Goal: Communication & Community: Answer question/provide support

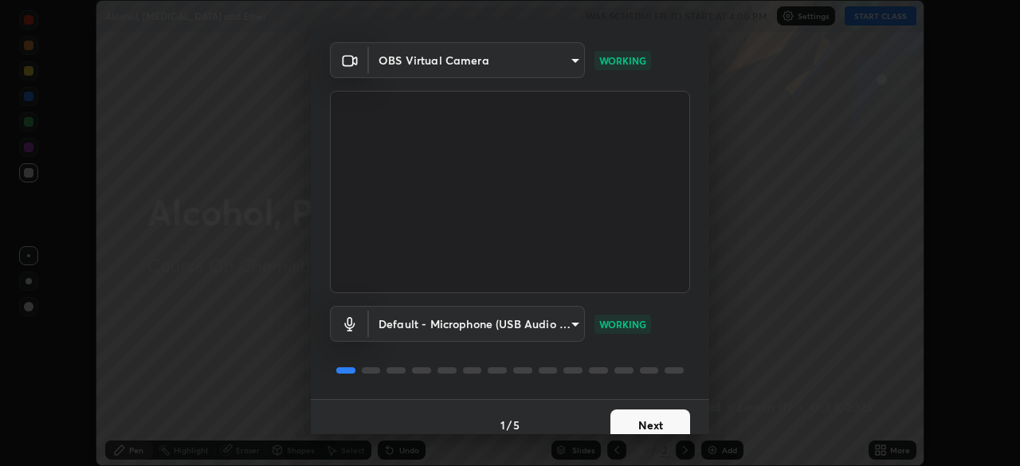
scroll to position [57, 0]
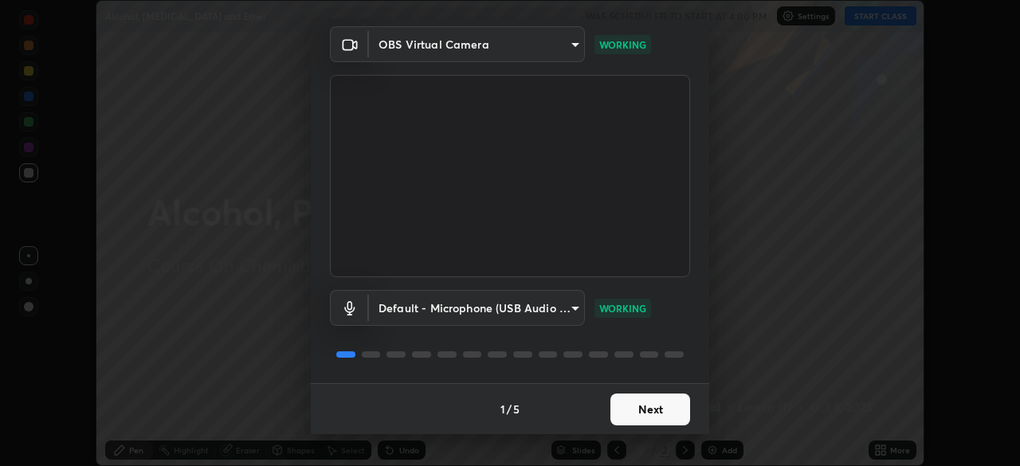
click at [634, 406] on button "Next" at bounding box center [650, 410] width 80 height 32
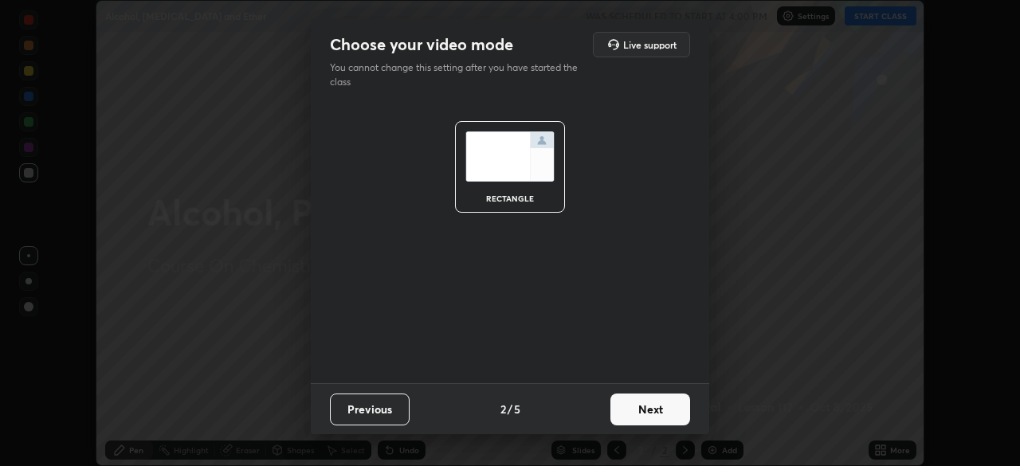
click at [635, 406] on button "Next" at bounding box center [650, 410] width 80 height 32
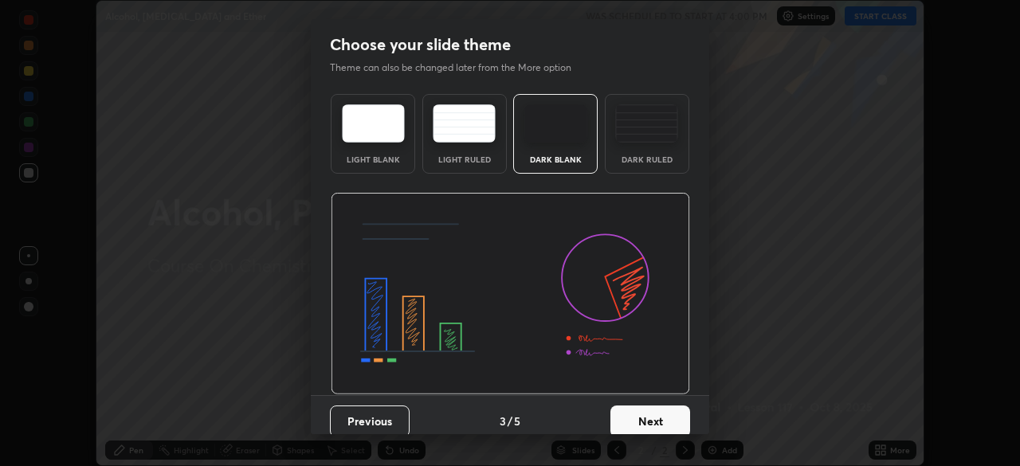
click at [633, 418] on button "Next" at bounding box center [650, 422] width 80 height 32
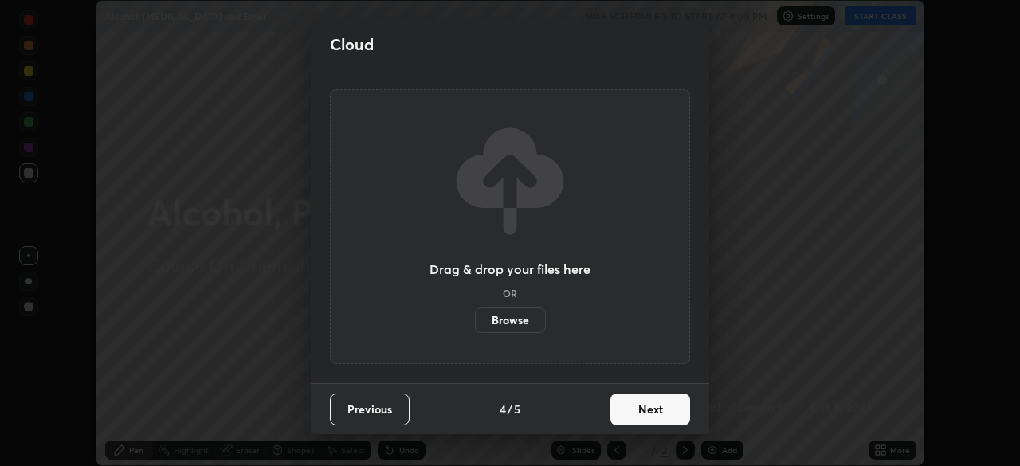
click at [634, 406] on button "Next" at bounding box center [650, 410] width 80 height 32
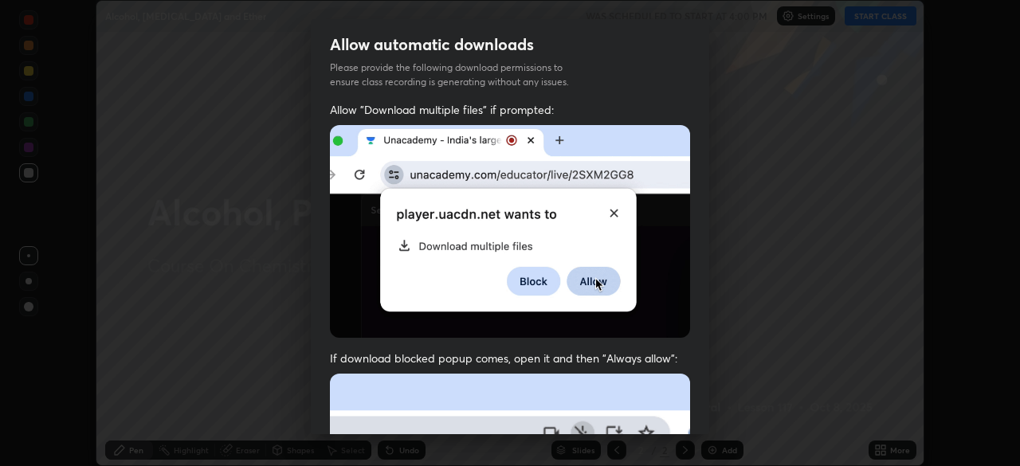
click at [711, 217] on div "Allow automatic downloads Please provide the following download permissions to …" at bounding box center [510, 233] width 1020 height 466
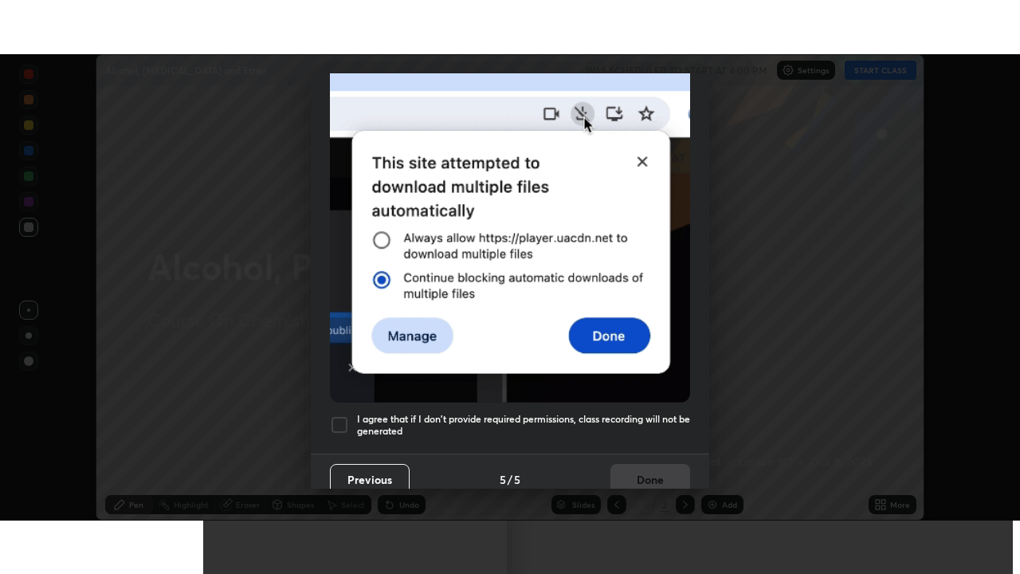
scroll to position [382, 0]
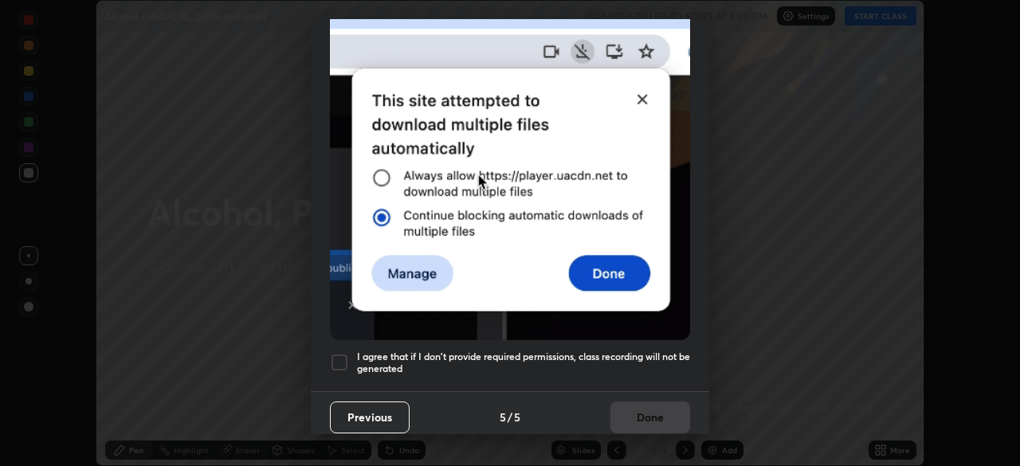
click at [332, 354] on div at bounding box center [339, 362] width 19 height 19
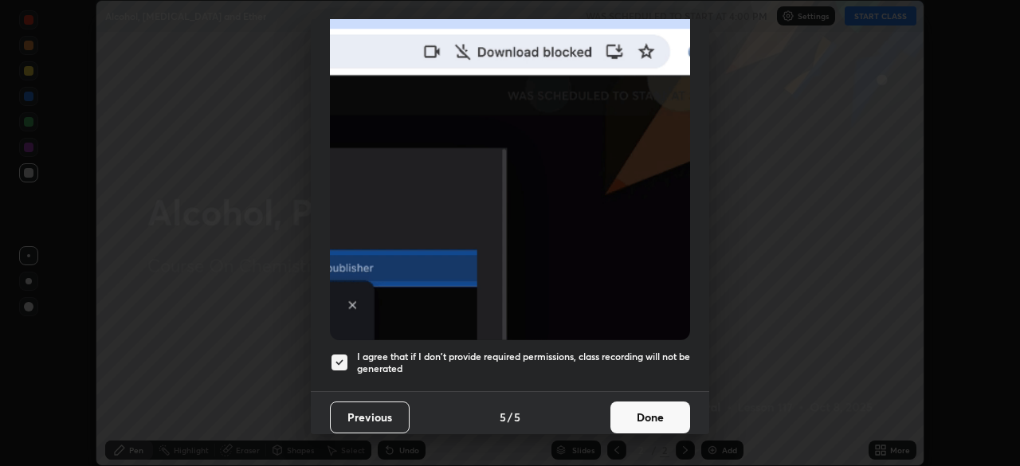
click at [639, 406] on button "Done" at bounding box center [650, 418] width 80 height 32
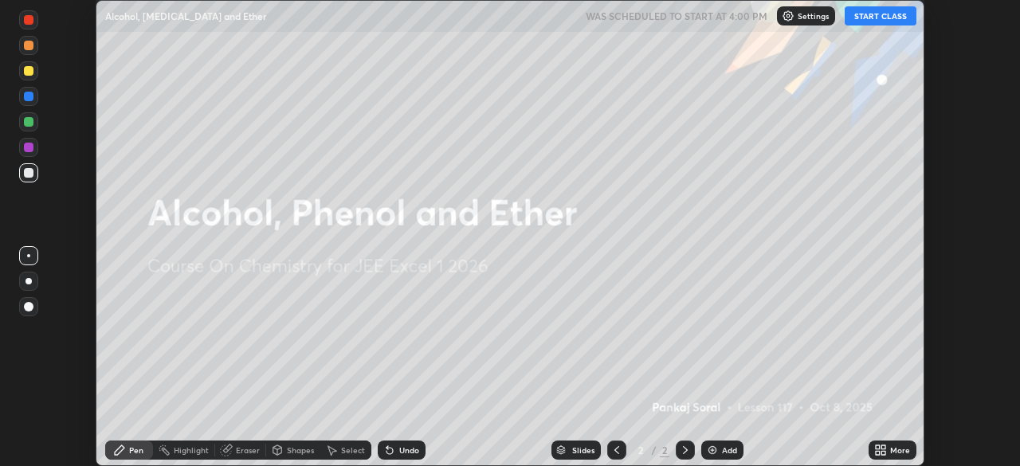
click at [877, 449] on icon at bounding box center [878, 447] width 4 height 4
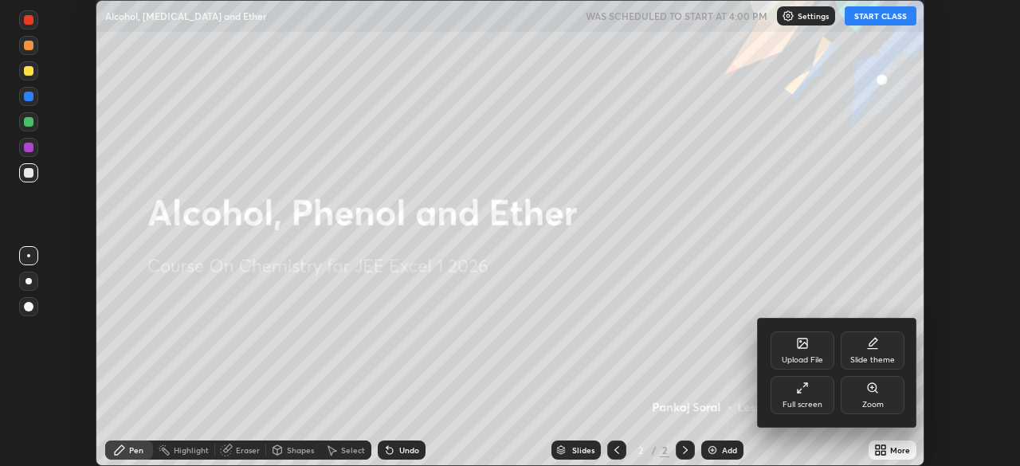
click at [797, 396] on div "Full screen" at bounding box center [803, 395] width 64 height 38
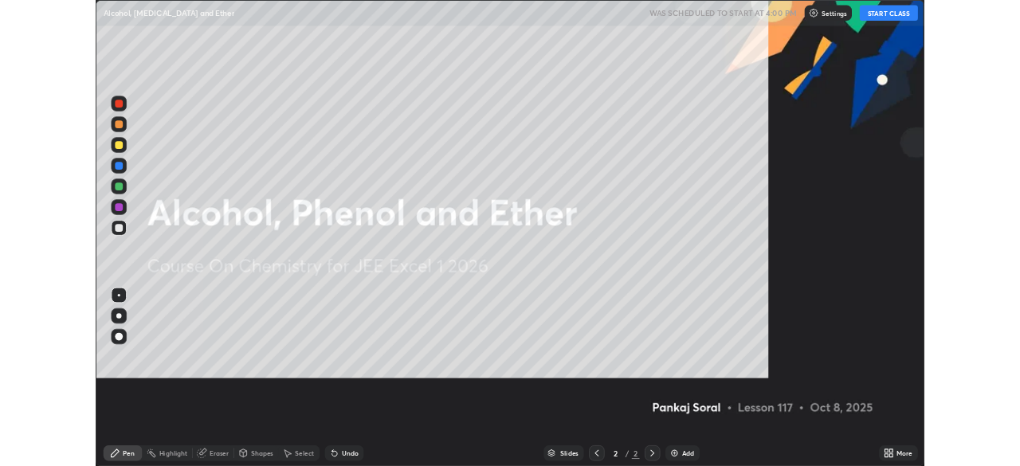
scroll to position [574, 1020]
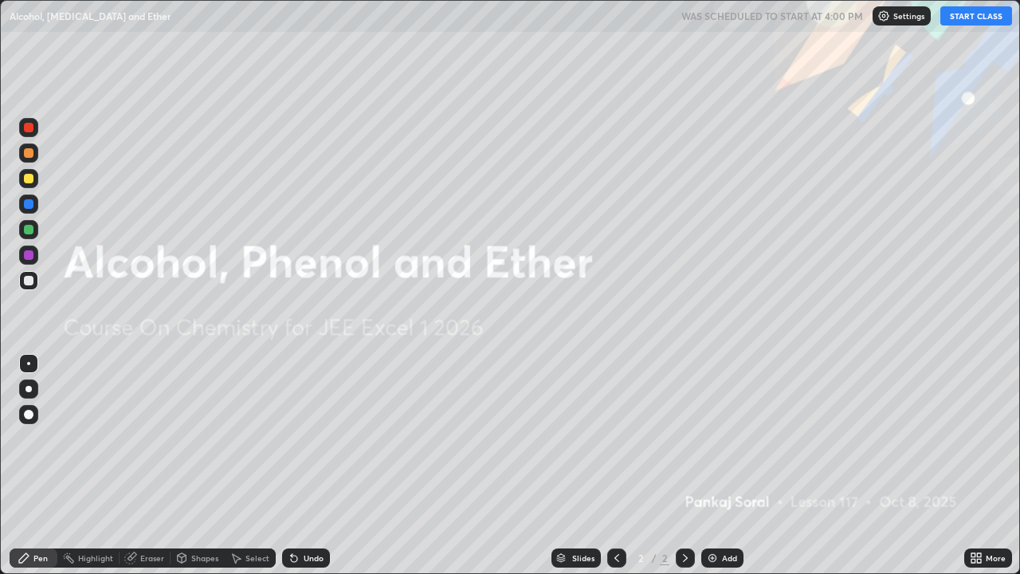
click at [715, 465] on img at bounding box center [712, 557] width 13 height 13
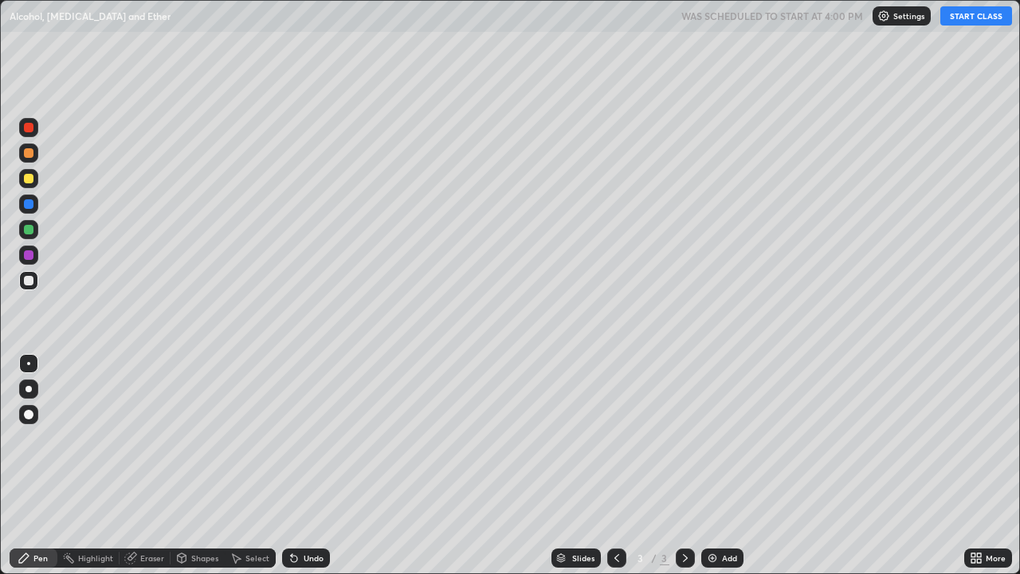
click at [29, 389] on div at bounding box center [29, 389] width 6 height 6
click at [26, 179] on div at bounding box center [29, 179] width 10 height 10
click at [153, 465] on div "Eraser" at bounding box center [152, 558] width 24 height 8
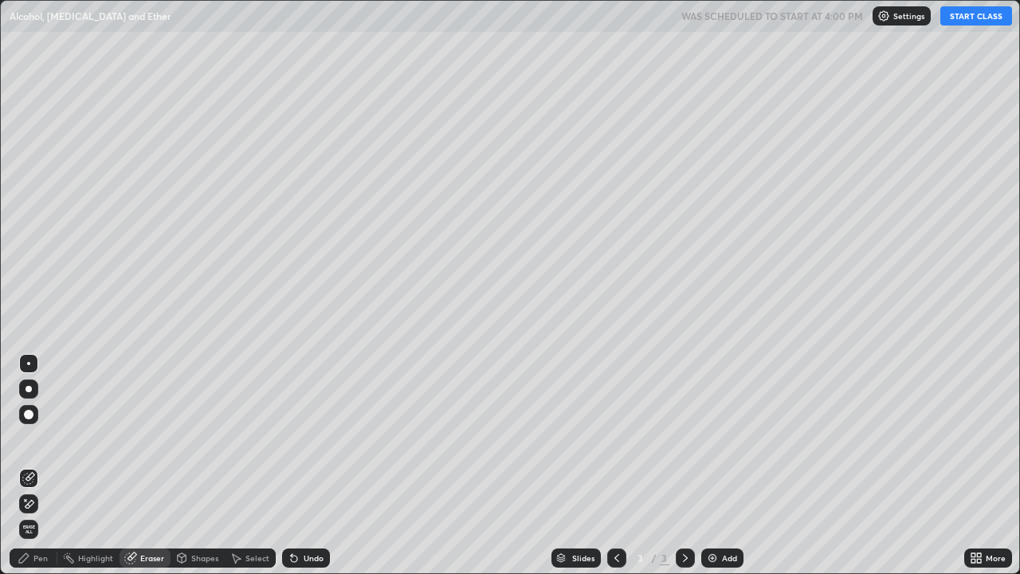
click at [45, 465] on div "Pen" at bounding box center [34, 557] width 48 height 19
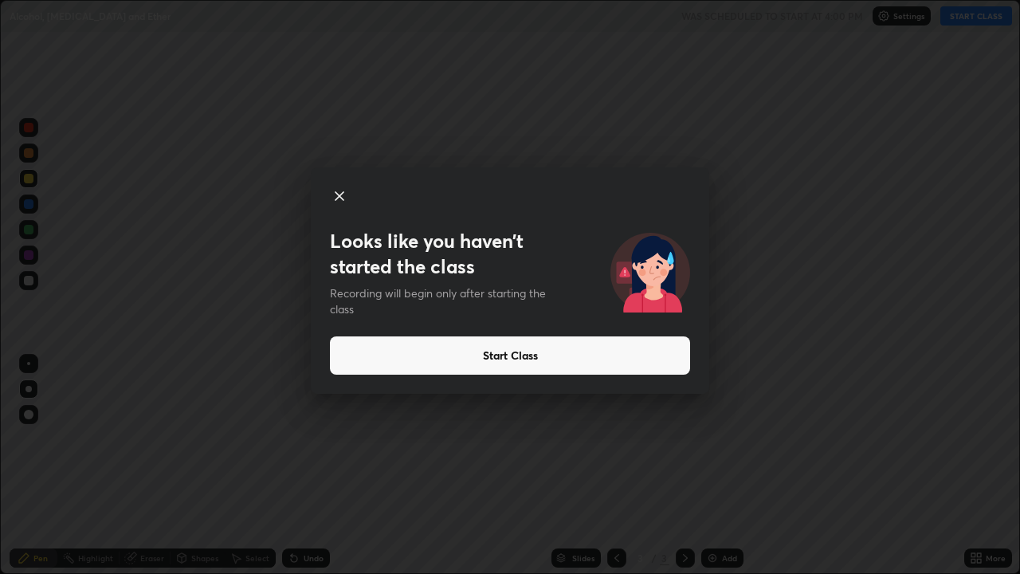
click at [677, 187] on div at bounding box center [510, 197] width 360 height 22
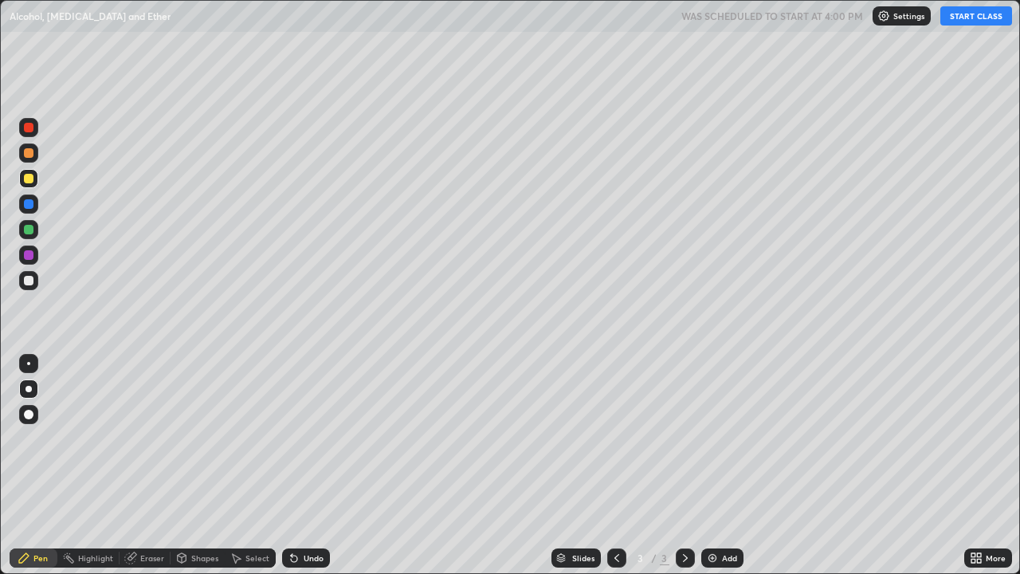
click at [147, 465] on div "Eraser" at bounding box center [145, 557] width 51 height 19
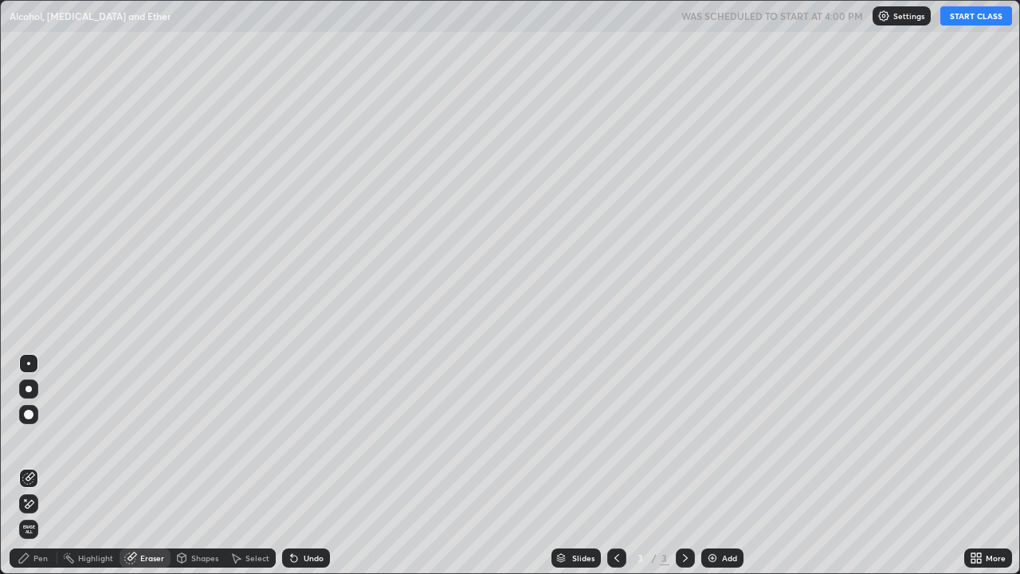
click at [37, 465] on div "Pen" at bounding box center [40, 558] width 14 height 8
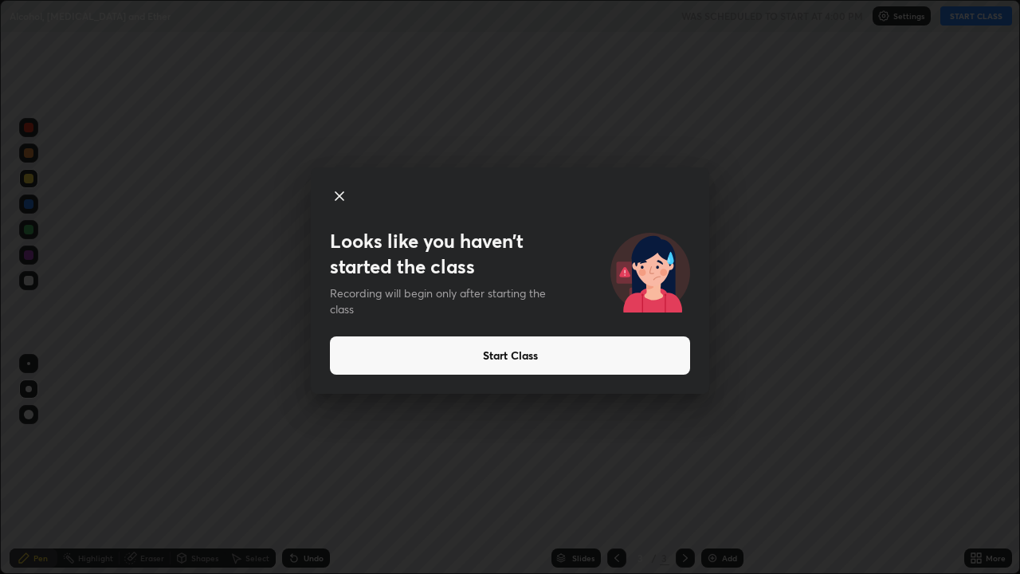
click at [510, 352] on button "Start Class" at bounding box center [510, 355] width 360 height 38
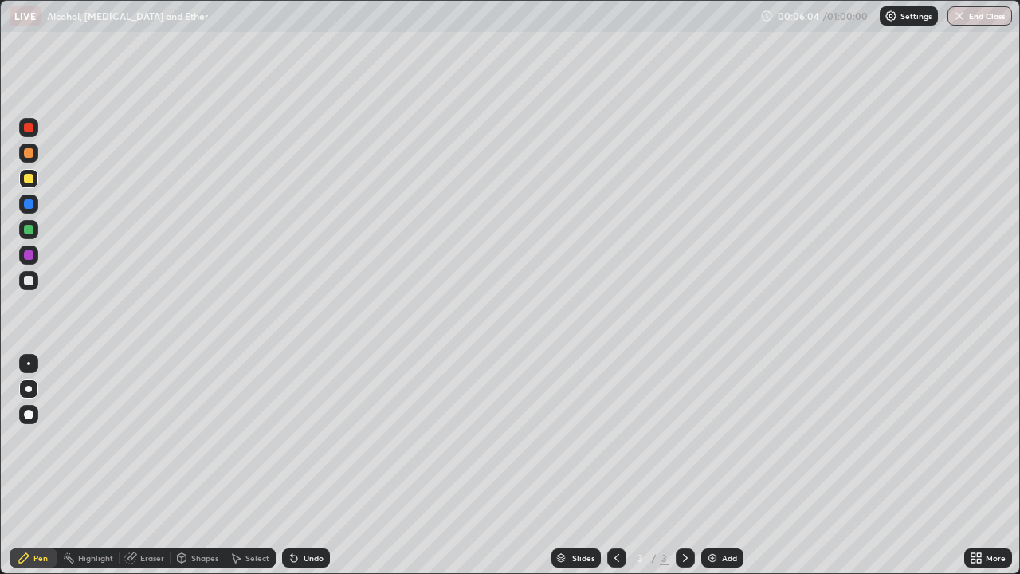
click at [151, 465] on div "Eraser" at bounding box center [152, 558] width 24 height 8
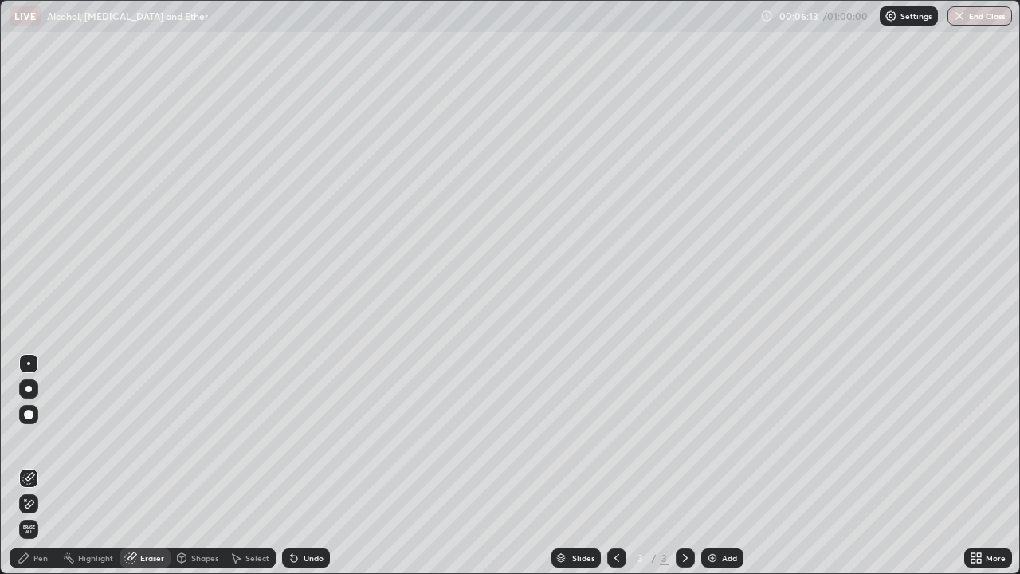
click at [144, 465] on div "Eraser" at bounding box center [152, 558] width 24 height 8
click at [33, 465] on div "Pen" at bounding box center [34, 557] width 48 height 19
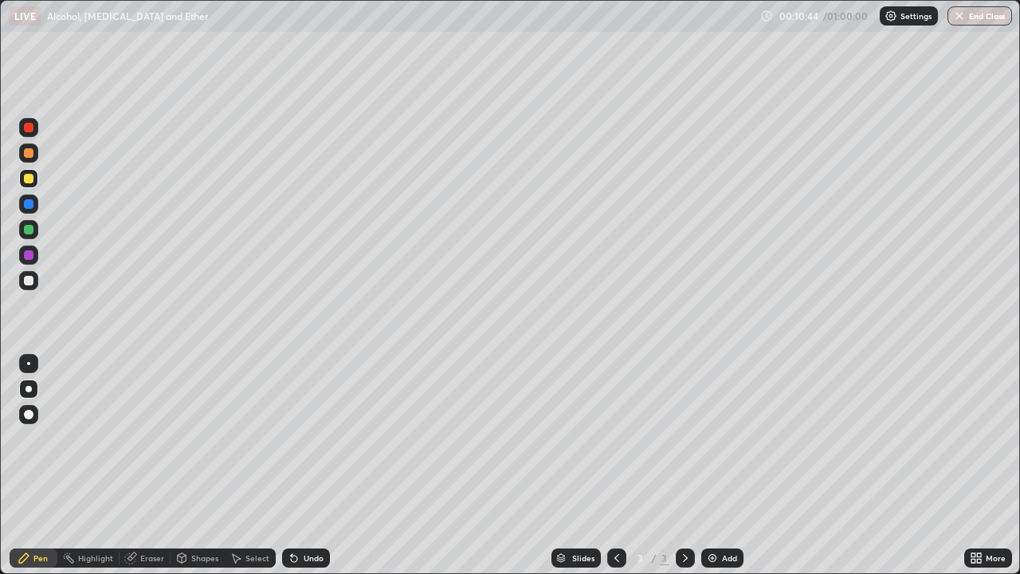
click at [713, 465] on img at bounding box center [712, 557] width 13 height 13
click at [717, 465] on div "Add" at bounding box center [722, 557] width 42 height 19
click at [714, 465] on img at bounding box center [712, 557] width 13 height 13
click at [143, 465] on div "Eraser" at bounding box center [145, 557] width 51 height 19
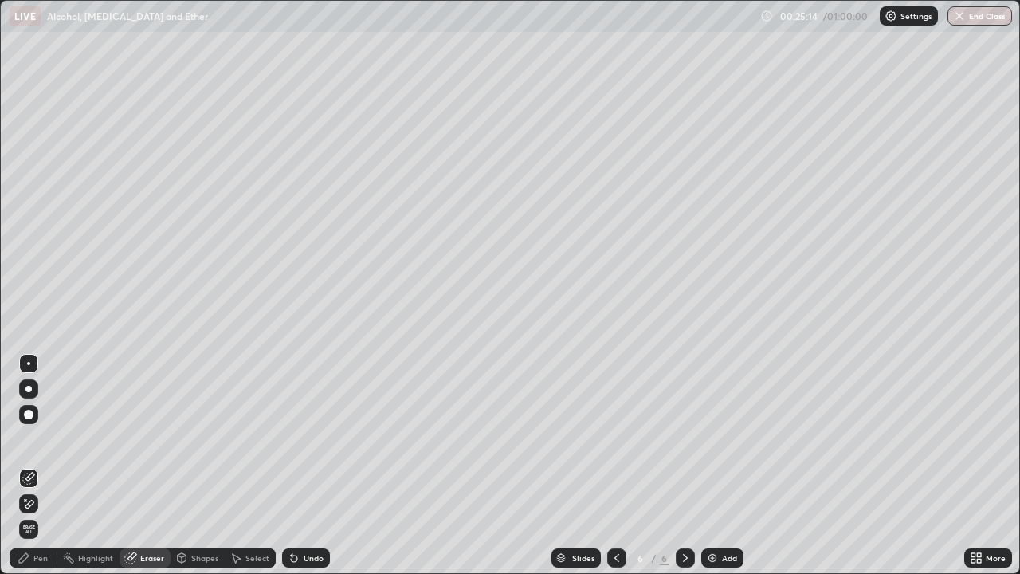
click at [35, 465] on div "Pen" at bounding box center [40, 558] width 14 height 8
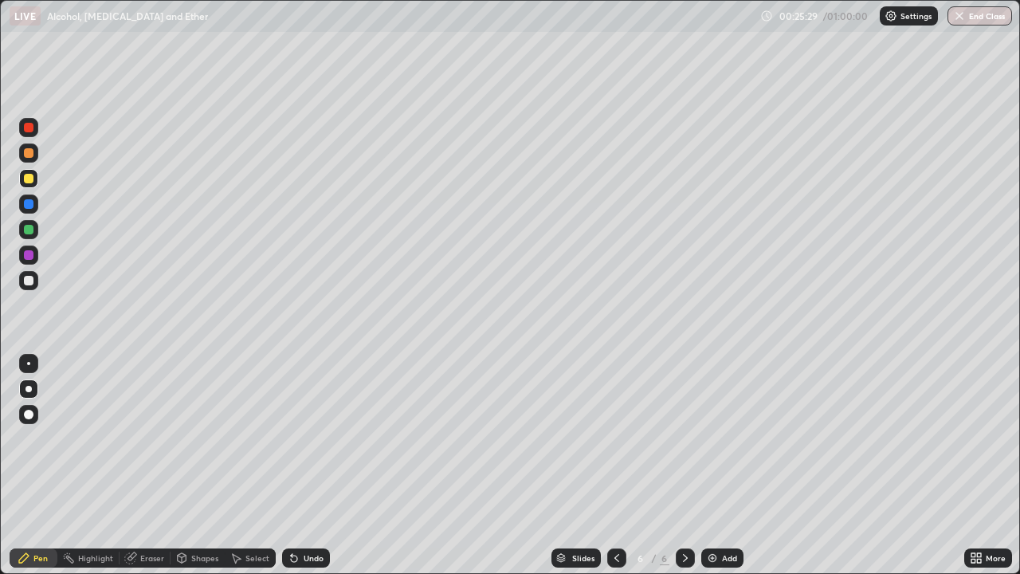
click at [154, 465] on div "Eraser" at bounding box center [145, 557] width 51 height 19
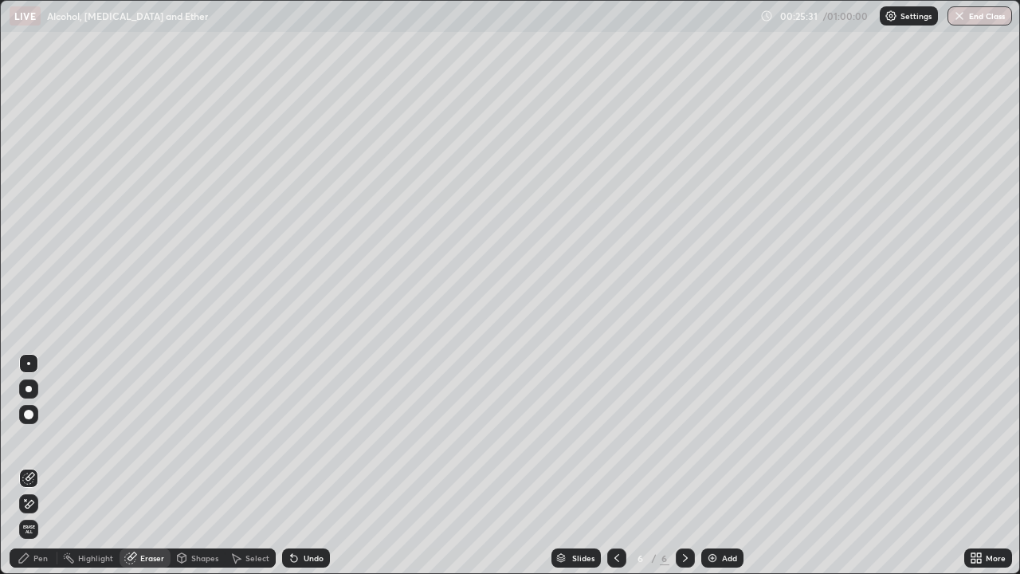
click at [41, 465] on div "Pen" at bounding box center [34, 557] width 48 height 19
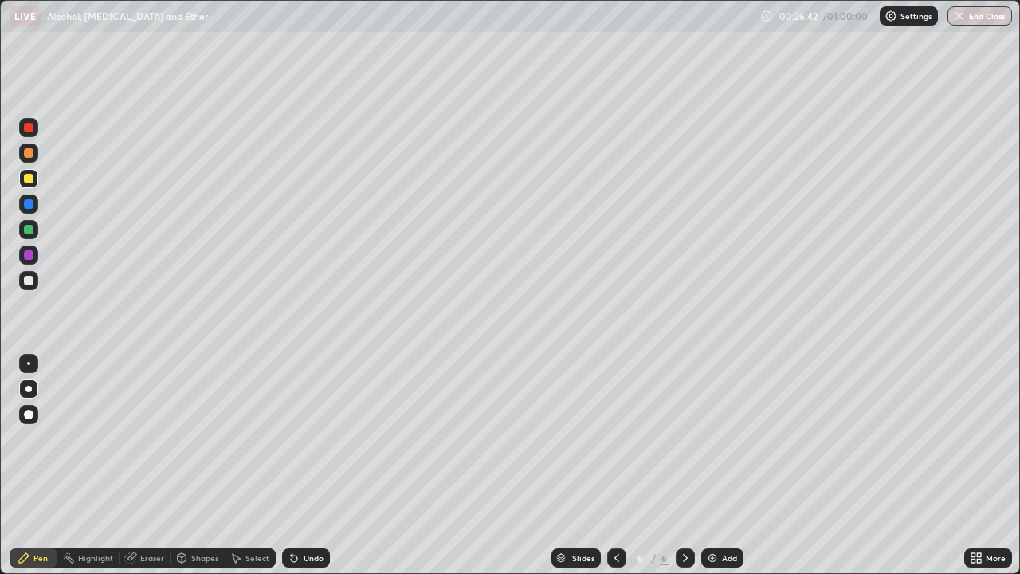
click at [616, 465] on icon at bounding box center [616, 558] width 5 height 8
click at [708, 465] on img at bounding box center [712, 557] width 13 height 13
click at [151, 465] on div "Eraser" at bounding box center [152, 558] width 24 height 8
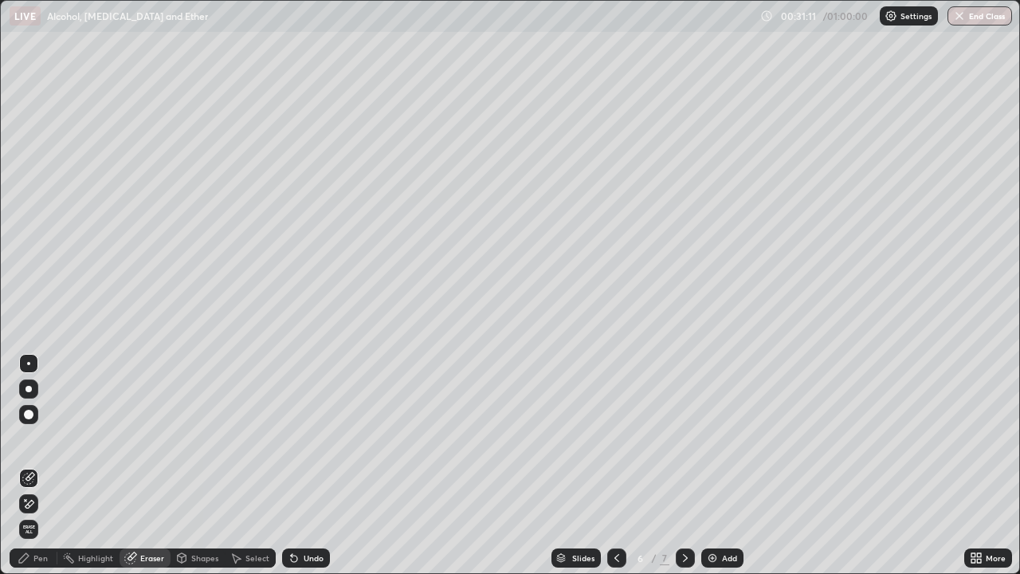
click at [32, 465] on div "Pen" at bounding box center [34, 557] width 48 height 19
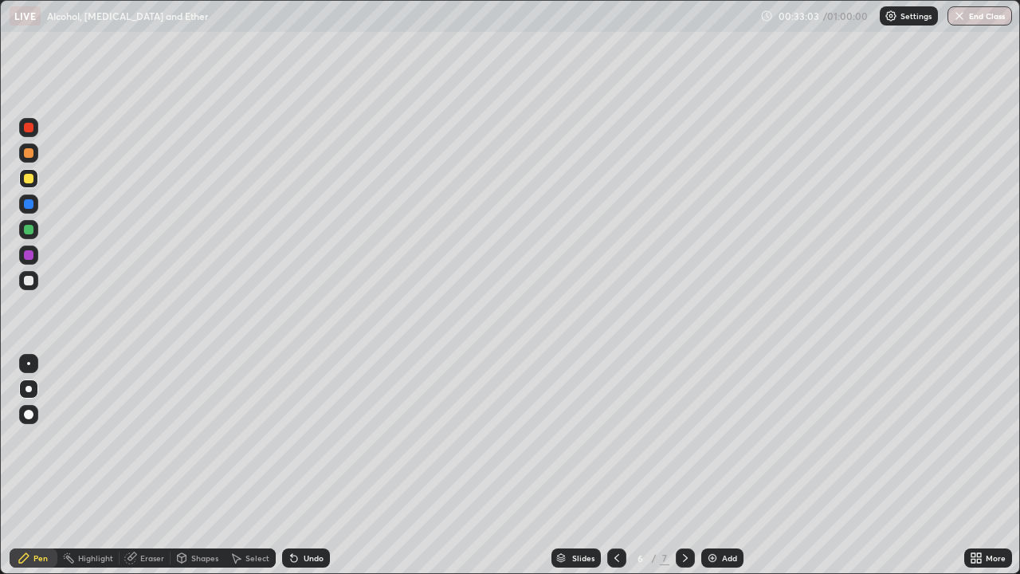
click at [716, 465] on img at bounding box center [712, 557] width 13 height 13
click at [27, 282] on div at bounding box center [29, 281] width 10 height 10
click at [32, 179] on div at bounding box center [29, 179] width 10 height 10
click at [35, 277] on div at bounding box center [28, 280] width 19 height 19
click at [712, 465] on img at bounding box center [712, 557] width 13 height 13
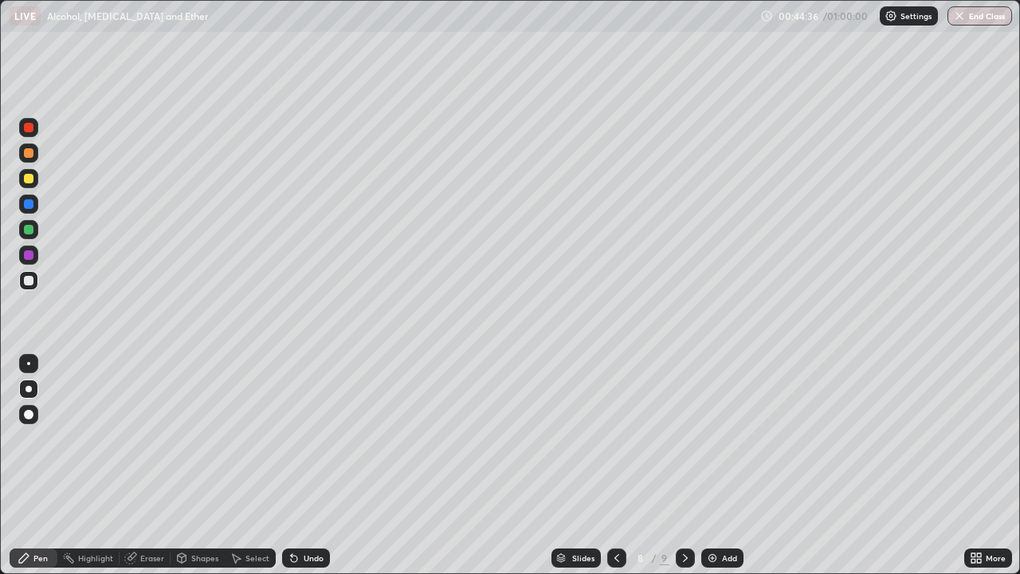
click at [610, 465] on div at bounding box center [616, 558] width 19 height 32
click at [617, 465] on icon at bounding box center [616, 557] width 13 height 13
click at [684, 465] on icon at bounding box center [685, 558] width 5 height 8
click at [684, 465] on icon at bounding box center [685, 557] width 13 height 13
click at [688, 465] on div at bounding box center [685, 558] width 19 height 32
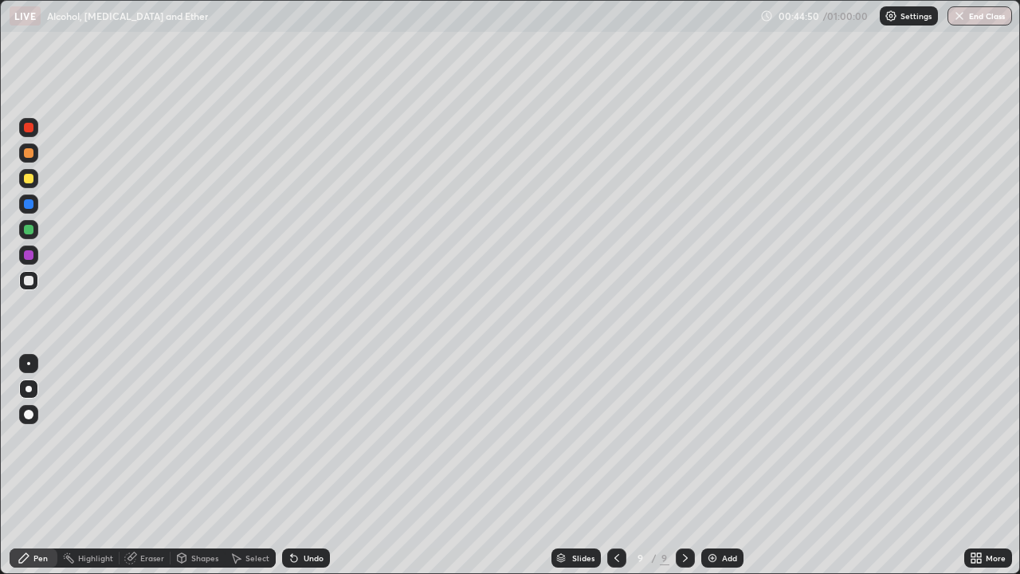
click at [685, 465] on icon at bounding box center [685, 557] width 13 height 13
click at [685, 465] on icon at bounding box center [685, 558] width 5 height 8
click at [683, 465] on icon at bounding box center [685, 557] width 13 height 13
click at [617, 465] on icon at bounding box center [616, 557] width 13 height 13
click at [830, 465] on div "Slides 8 / 9 Add" at bounding box center [647, 558] width 634 height 32
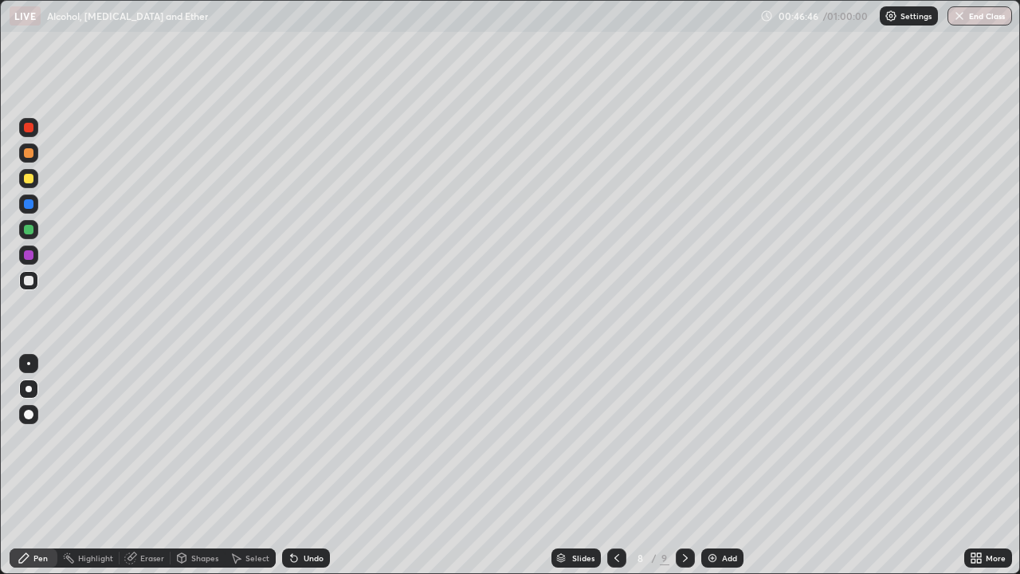
click at [828, 465] on div "Slides 8 / 9 Add" at bounding box center [647, 558] width 634 height 32
click at [724, 465] on div "Add" at bounding box center [729, 558] width 15 height 8
click at [614, 465] on icon at bounding box center [616, 557] width 13 height 13
click at [685, 465] on icon at bounding box center [685, 557] width 13 height 13
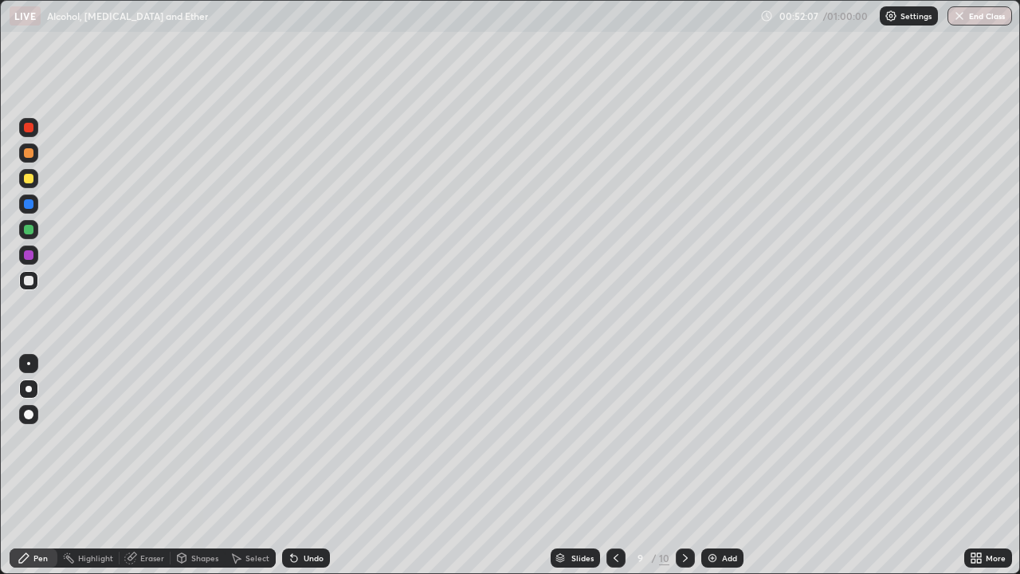
click at [711, 465] on img at bounding box center [712, 557] width 13 height 13
click at [955, 19] on img "button" at bounding box center [960, 16] width 13 height 13
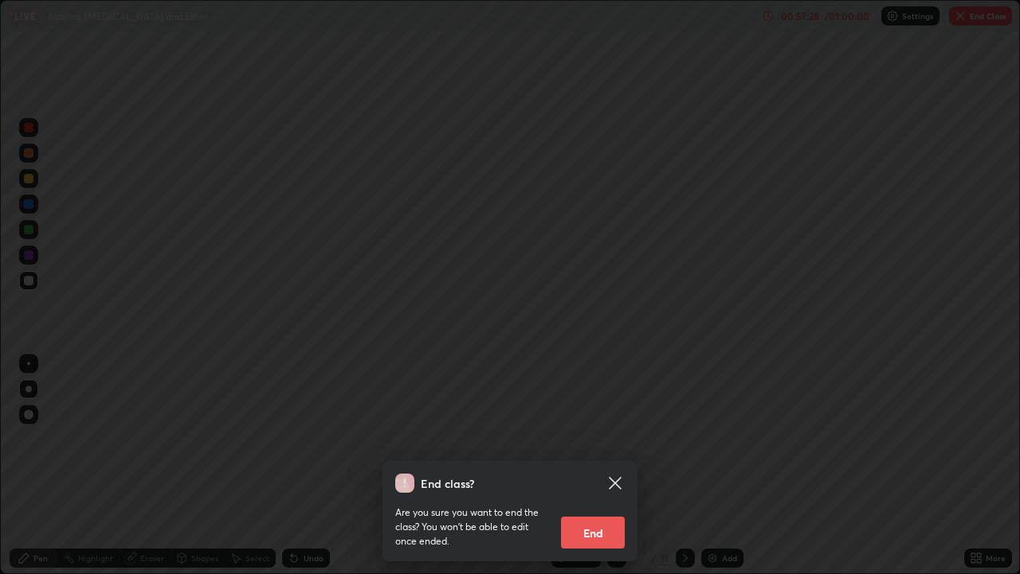
click at [600, 465] on button "End" at bounding box center [593, 532] width 64 height 32
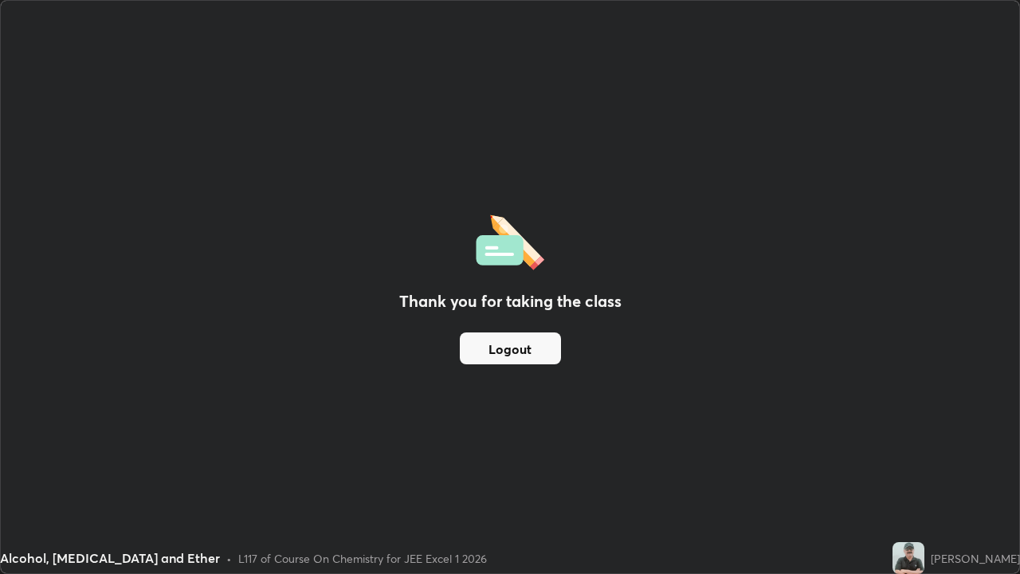
click at [525, 345] on button "Logout" at bounding box center [510, 348] width 101 height 32
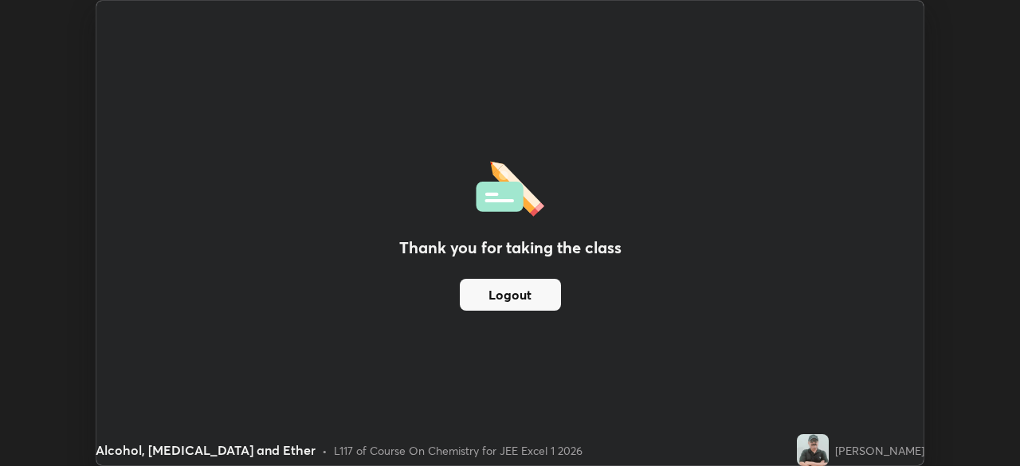
scroll to position [79223, 78669]
